Goal: Communication & Community: Answer question/provide support

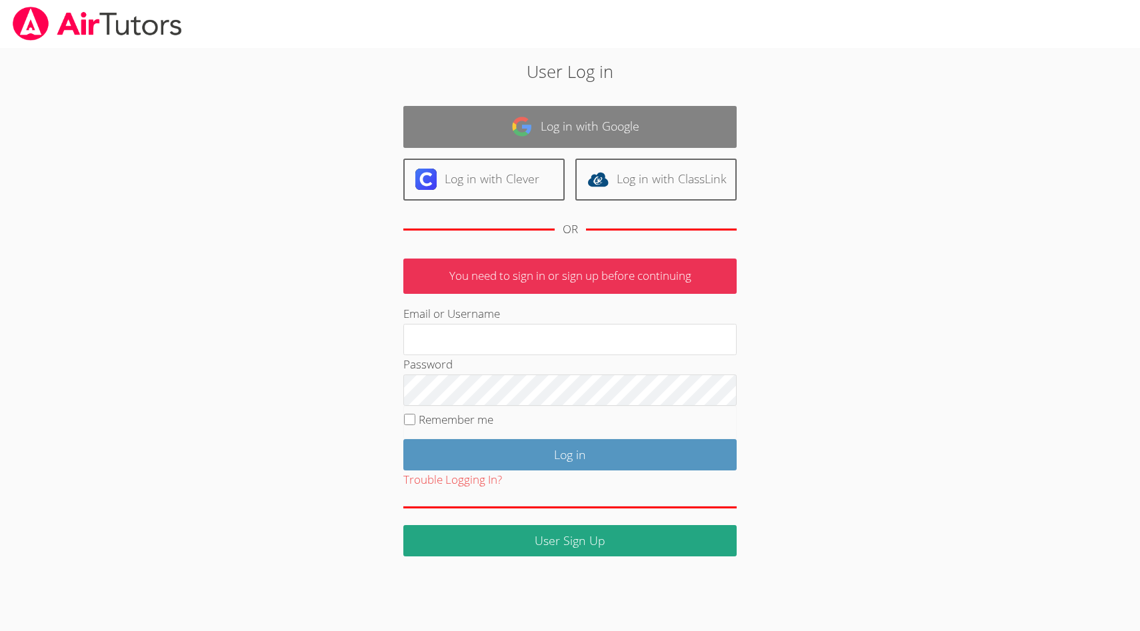
click at [576, 134] on link "Log in with Google" at bounding box center [569, 127] width 333 height 42
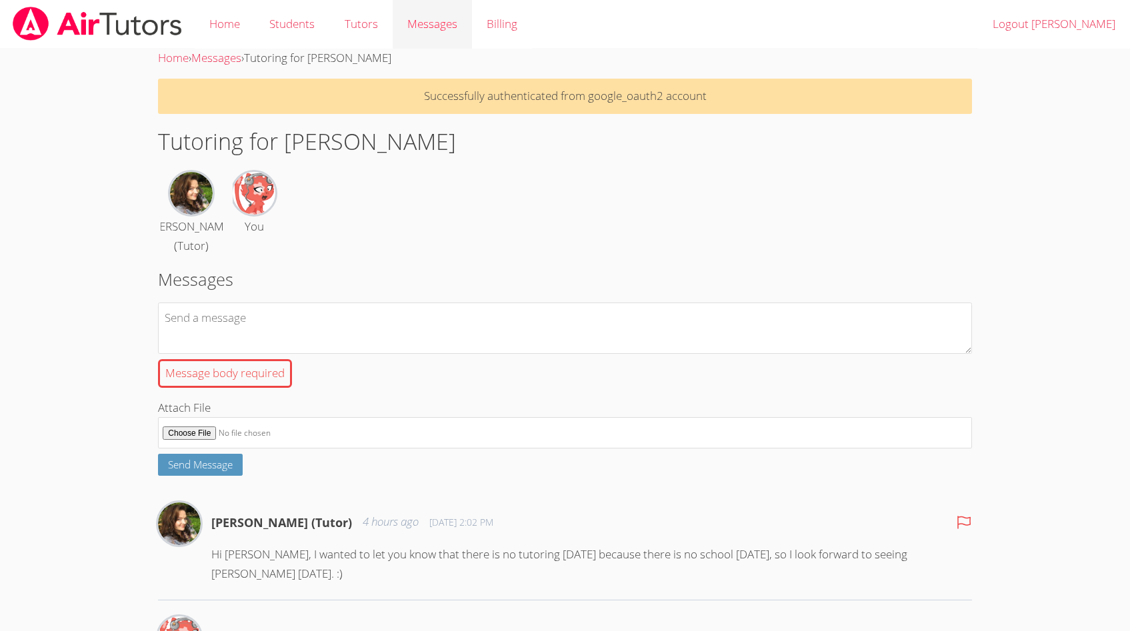
click at [419, 27] on span "Messages" at bounding box center [432, 23] width 50 height 15
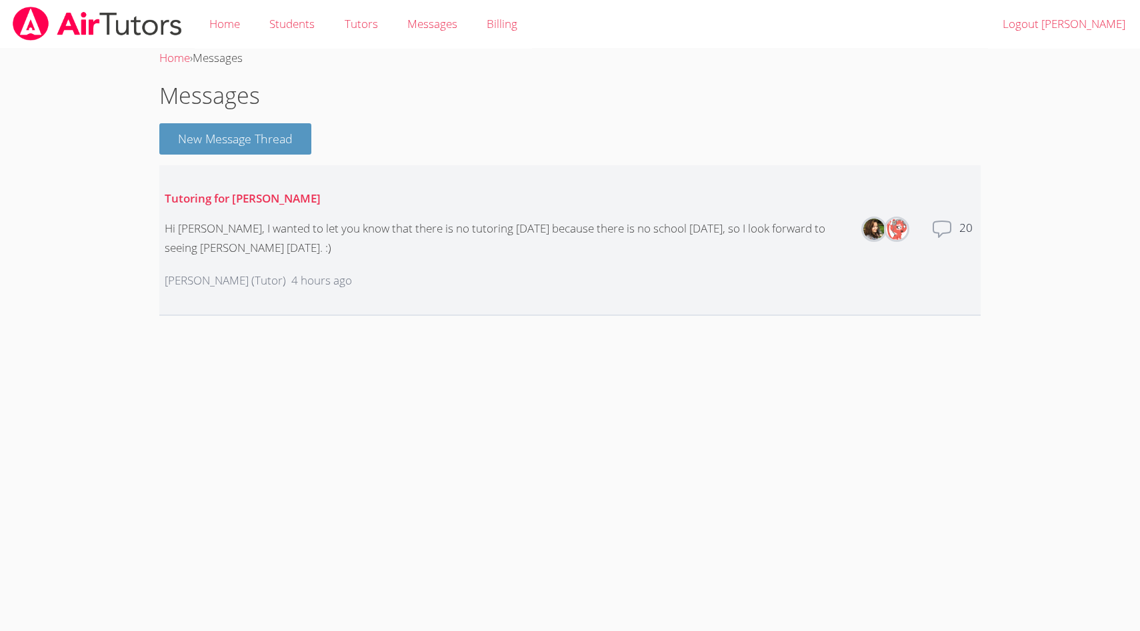
click at [941, 229] on icon at bounding box center [941, 229] width 21 height 21
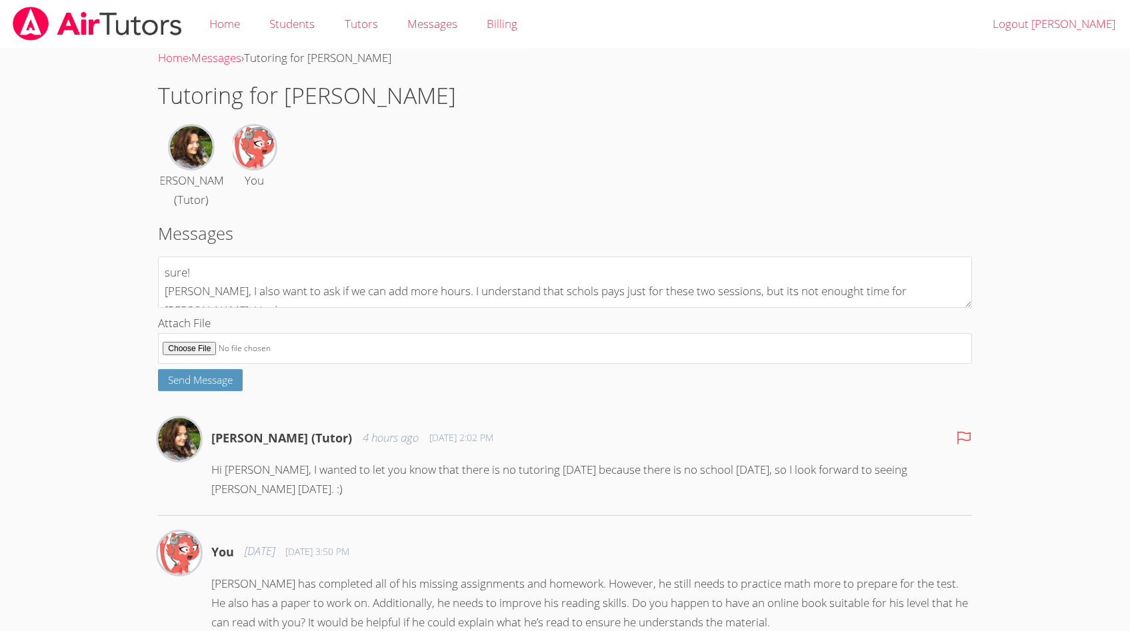
scroll to position [11, 0]
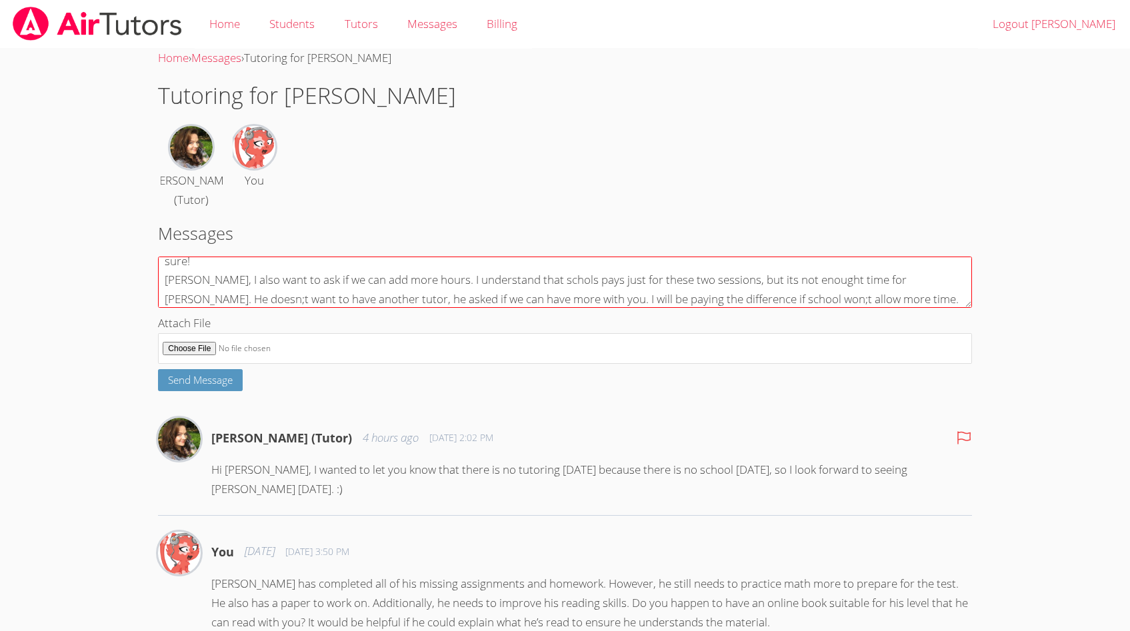
click at [539, 283] on textarea "sure! [PERSON_NAME], I also want to ask if we can add more hours. I understand …" at bounding box center [564, 282] width 813 height 51
click at [294, 301] on textarea "sure! [PERSON_NAME], I also want to ask if we can add more hours. I understand …" at bounding box center [564, 282] width 813 height 51
click at [459, 301] on textarea "sure! [PERSON_NAME], I also want to ask if we can add more hours. I understand …" at bounding box center [564, 282] width 813 height 51
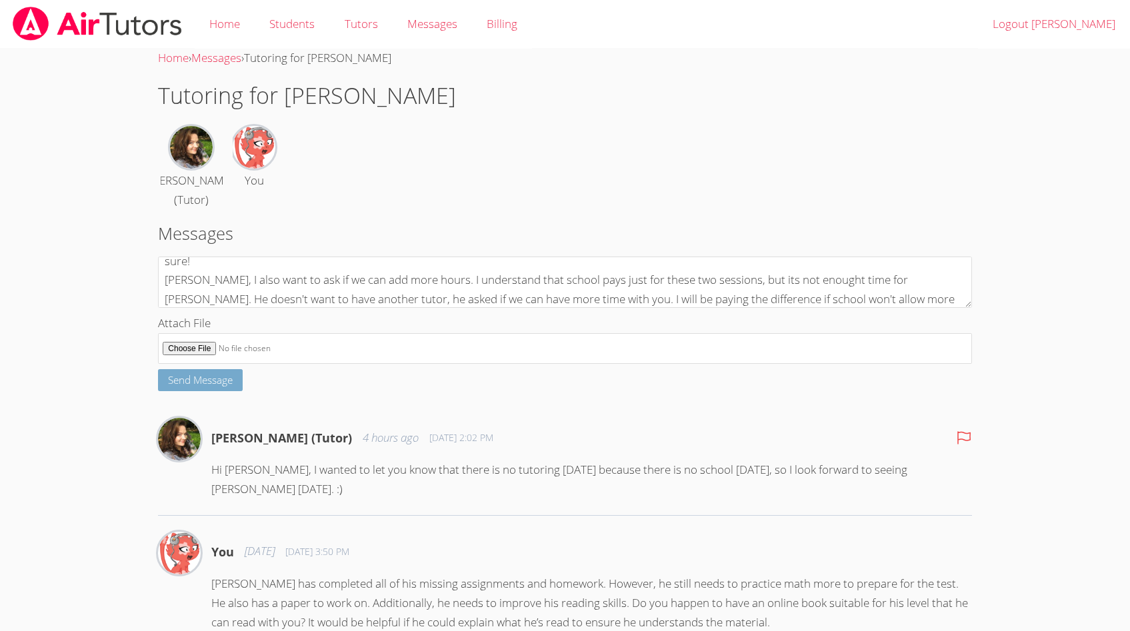
type textarea "sure! [PERSON_NAME], I also want to ask if we can add more hours. I understand …"
click at [186, 384] on span "Send Message" at bounding box center [200, 379] width 65 height 13
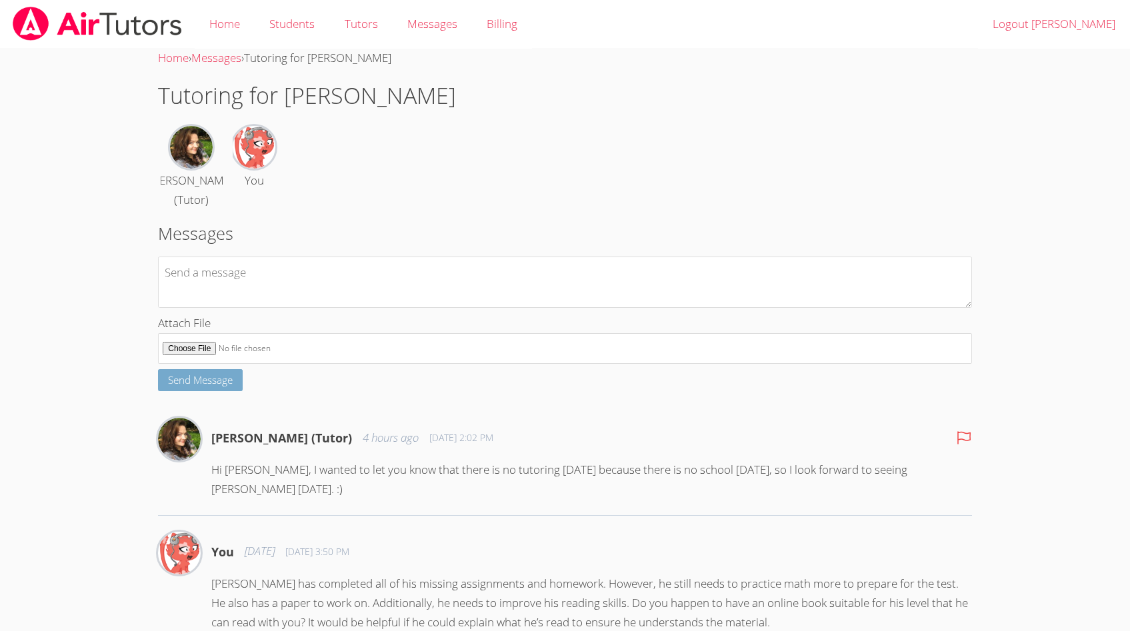
scroll to position [0, 0]
